Goal: Transaction & Acquisition: Book appointment/travel/reservation

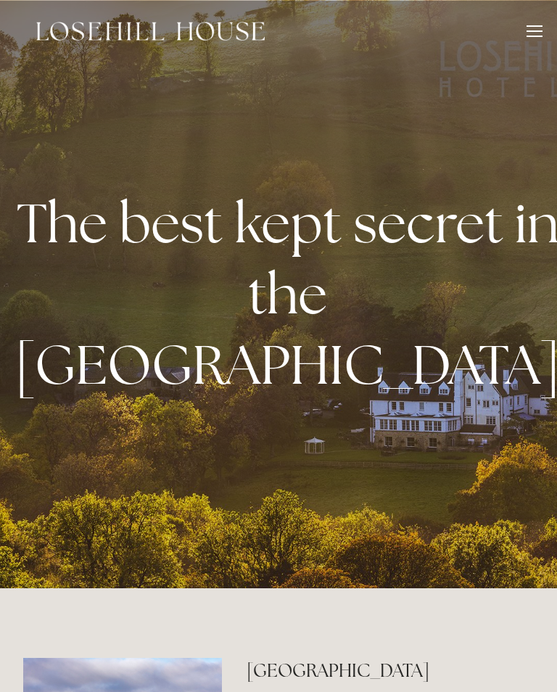
click at [545, 30] on header "Rooms Rooms Your Stay Book a stay Offers Spa" at bounding box center [278, 31] width 557 height 62
click at [534, 22] on div "Rooms Rooms Your Stay Book a stay Offers Spa About" at bounding box center [279, 31] width 528 height 62
click at [537, 28] on div at bounding box center [534, 33] width 16 height 16
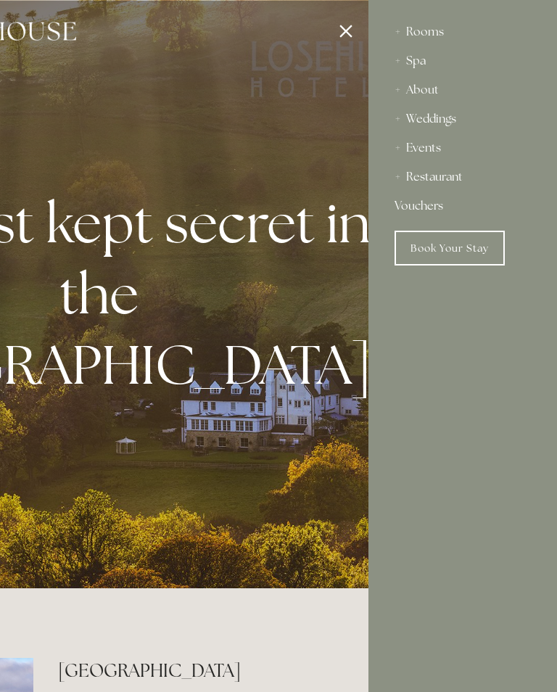
click at [403, 59] on div "Spa" at bounding box center [462, 60] width 136 height 29
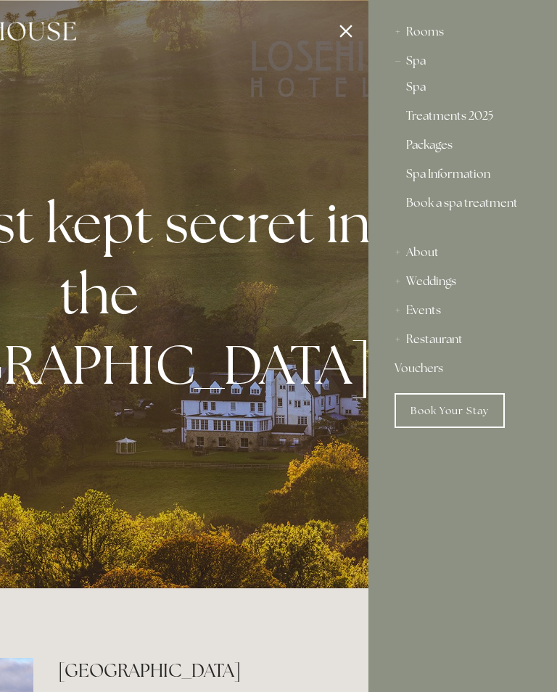
click at [415, 141] on link "Packages" at bounding box center [462, 147] width 113 height 17
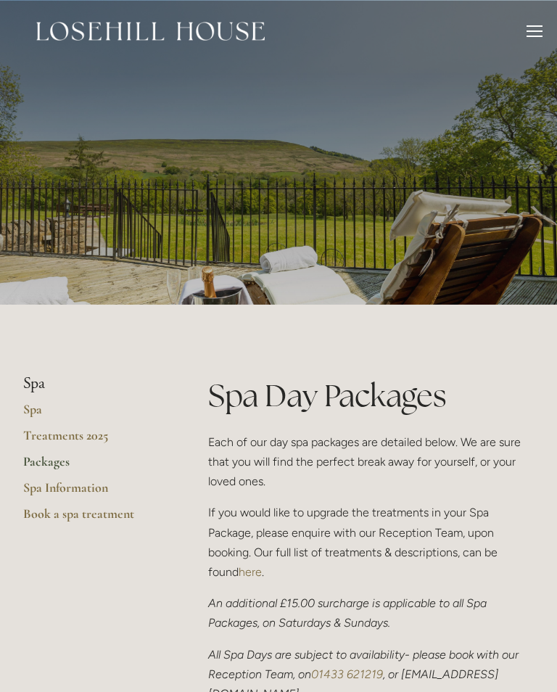
click at [545, 19] on header "Rooms Rooms Your Stay Book a stay Offers Spa" at bounding box center [278, 31] width 557 height 62
click at [533, 34] on div at bounding box center [534, 33] width 16 height 16
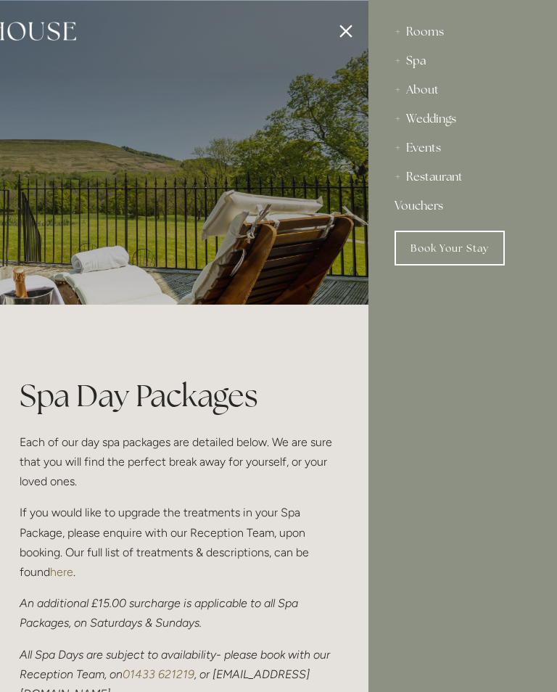
click at [417, 32] on div "Rooms" at bounding box center [462, 31] width 136 height 29
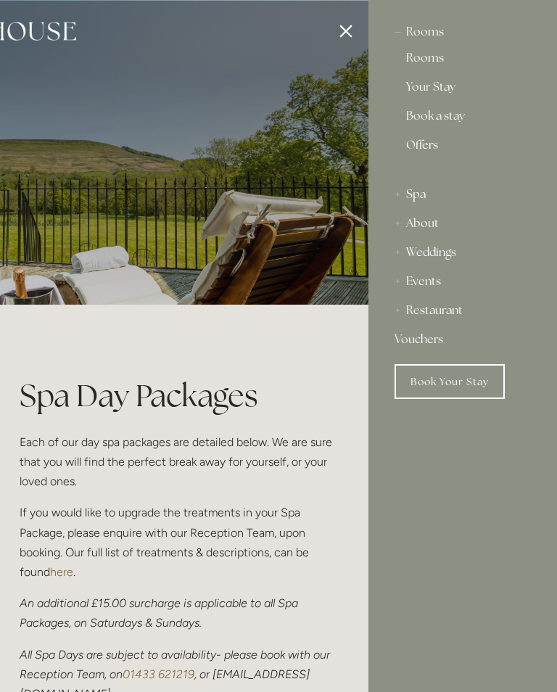
click at [418, 65] on link "Rooms" at bounding box center [462, 60] width 113 height 17
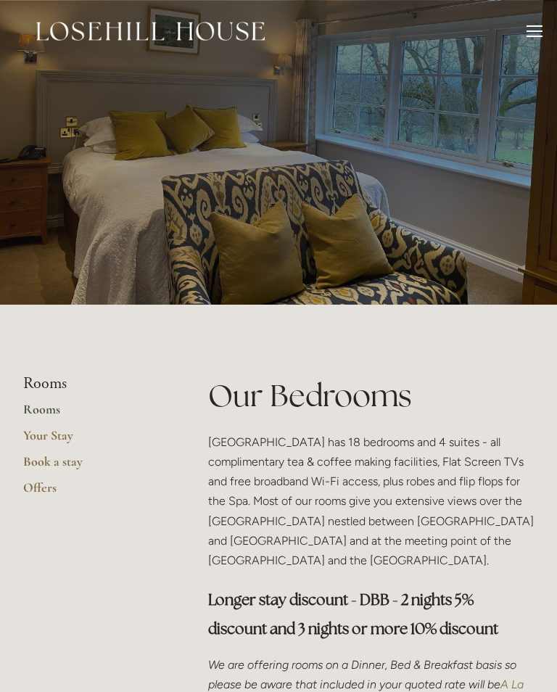
click at [33, 482] on link "Offers" at bounding box center [92, 492] width 139 height 26
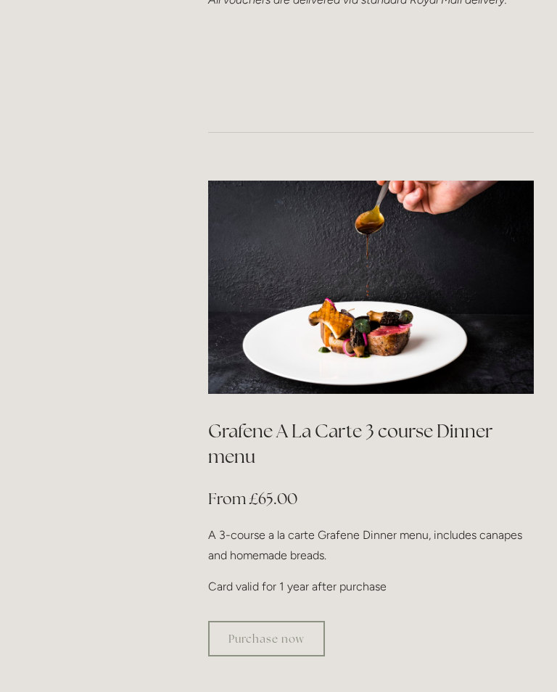
scroll to position [2201, 0]
